Goal: Information Seeking & Learning: Find specific fact

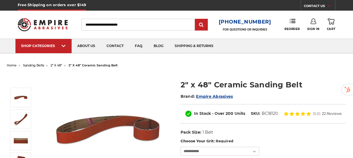
select select "****"
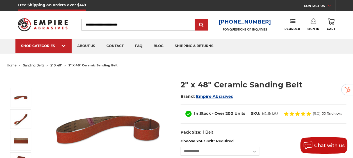
click at [122, 24] on input "Search" at bounding box center [137, 25] width 113 height 12
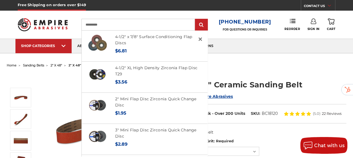
type input "**********"
click at [195, 19] on input "submit" at bounding box center [200, 24] width 11 height 11
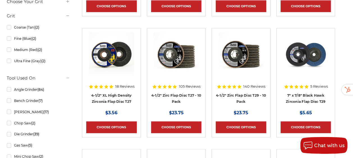
scroll to position [253, 0]
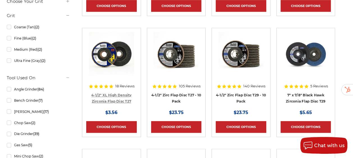
click at [125, 101] on link "4-1/2" XL High Density Zirconia Flap Disc T27" at bounding box center [111, 98] width 40 height 11
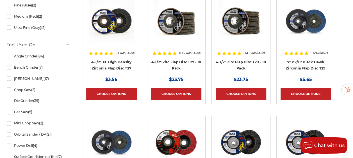
scroll to position [285, 0]
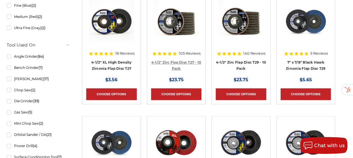
click at [183, 70] on link "4-1/2" Zirc Flap Disc T27 - 10 Pack" at bounding box center [176, 65] width 50 height 11
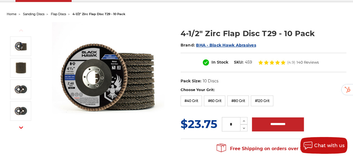
scroll to position [51, 0]
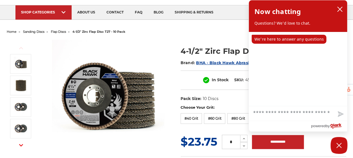
scroll to position [47, 0]
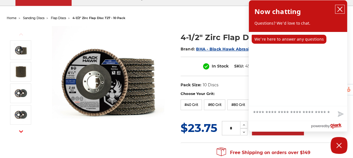
click at [338, 7] on icon "close chatbox" at bounding box center [340, 9] width 6 height 6
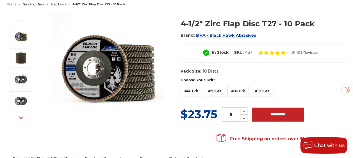
scroll to position [61, 0]
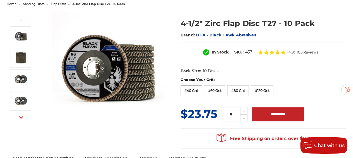
click at [199, 87] on label "#40 Grit" at bounding box center [191, 91] width 22 height 11
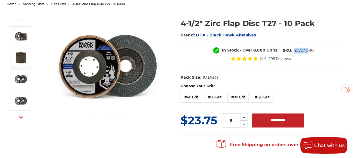
drag, startPoint x: 254, startPoint y: 57, endPoint x: 239, endPoint y: 57, distance: 14.0
click at [293, 54] on dd "457040-10" at bounding box center [303, 51] width 20 height 6
copy dd "457040"
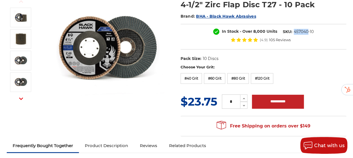
scroll to position [80, 0]
